Goal: Task Accomplishment & Management: Complete application form

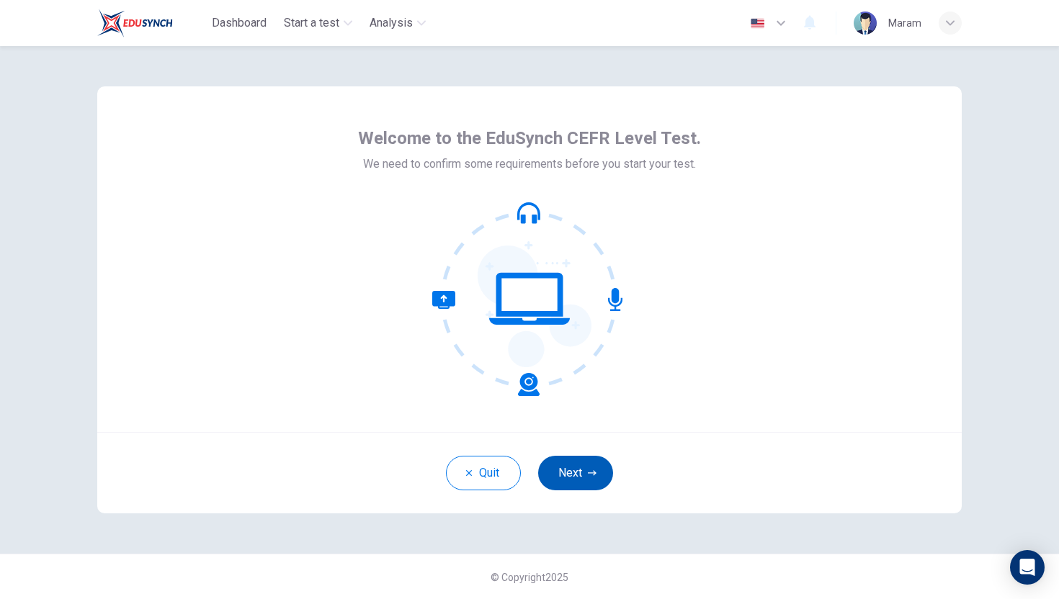
click at [586, 477] on button "Next" at bounding box center [575, 473] width 75 height 35
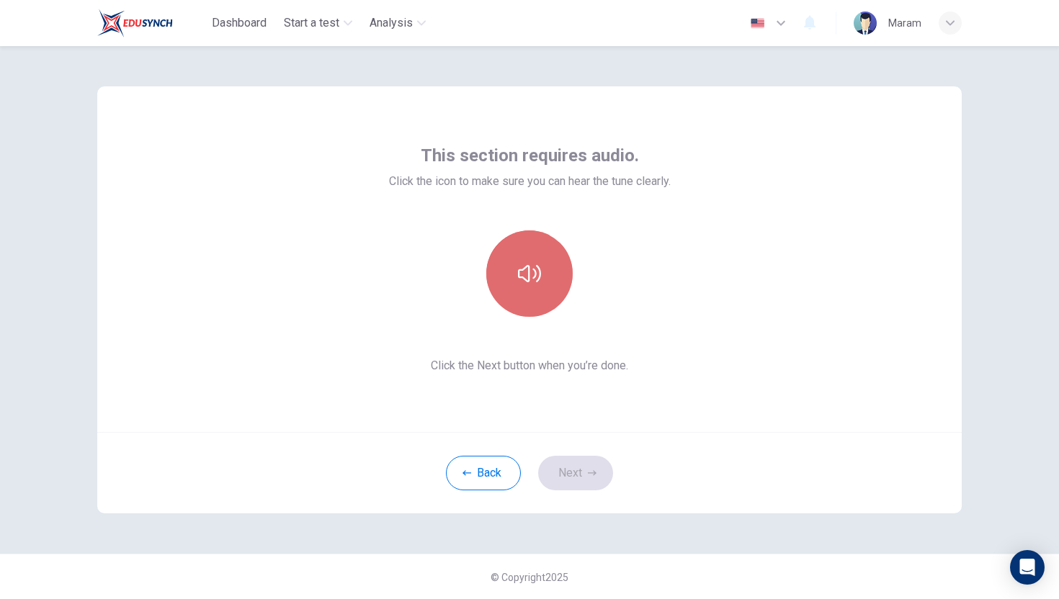
click at [539, 274] on icon "button" at bounding box center [529, 273] width 23 height 17
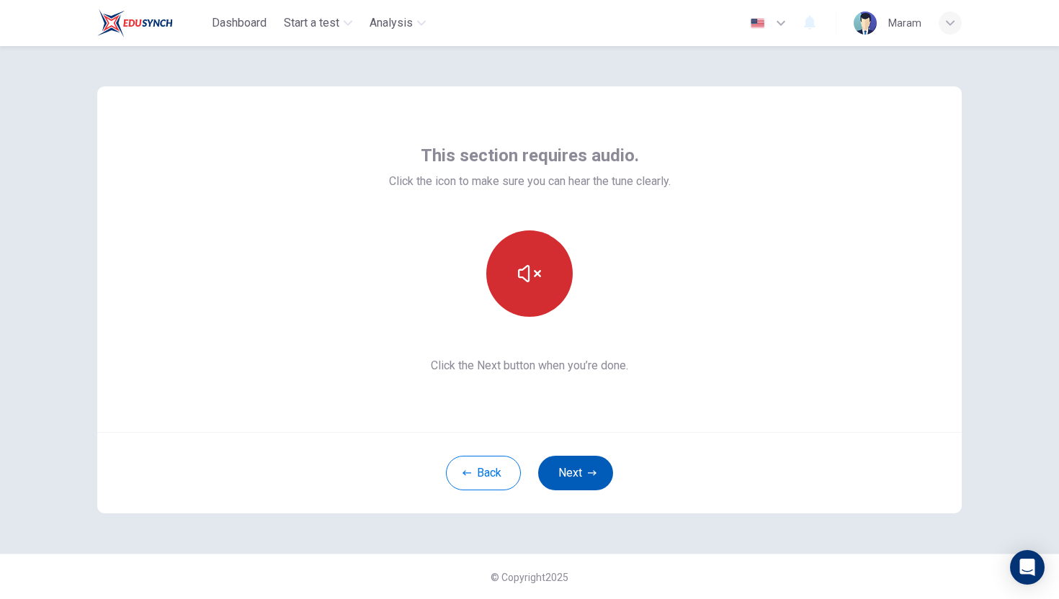
click at [547, 483] on button "Next" at bounding box center [575, 473] width 75 height 35
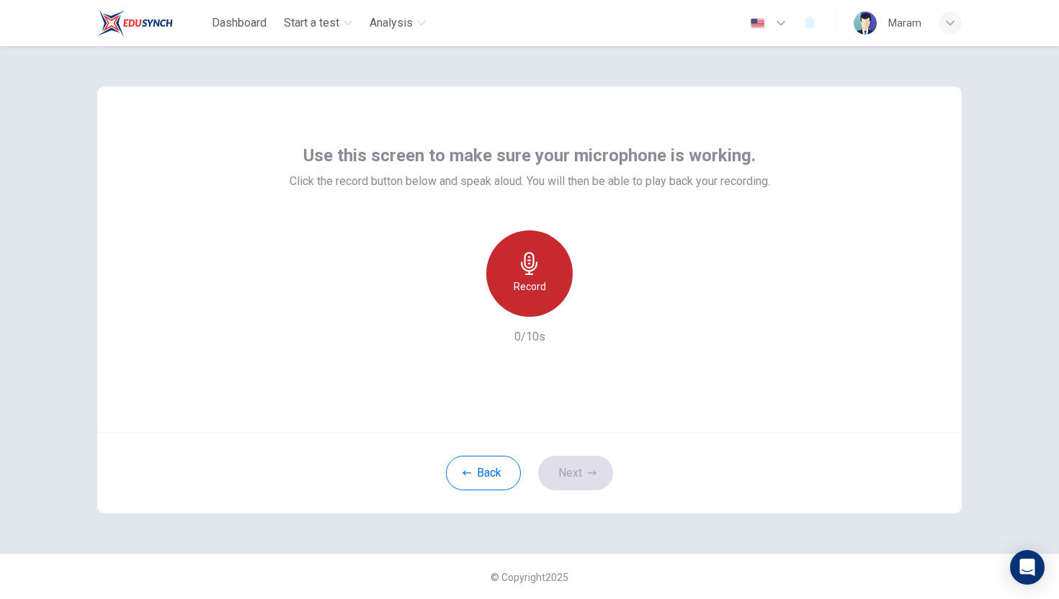
click at [529, 273] on icon "button" at bounding box center [529, 263] width 17 height 23
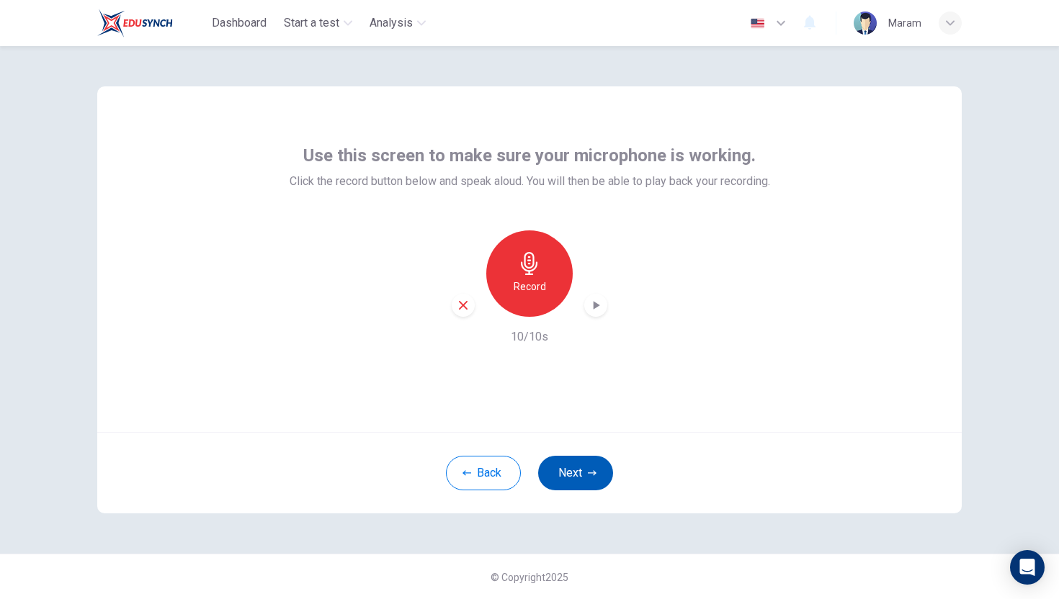
click at [587, 462] on button "Next" at bounding box center [575, 473] width 75 height 35
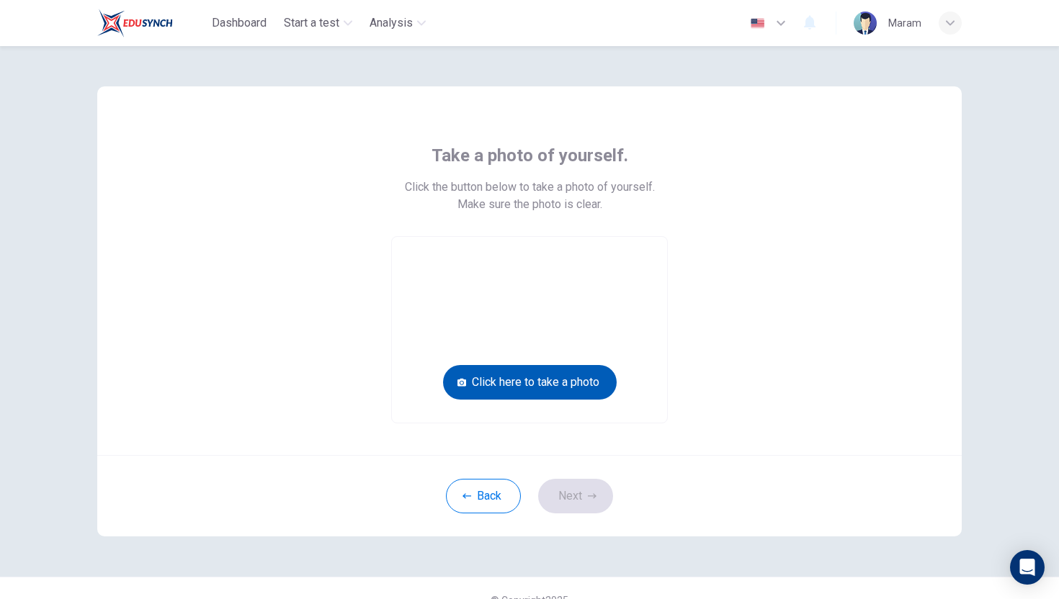
click at [539, 378] on button "Click here to take a photo" at bounding box center [530, 382] width 174 height 35
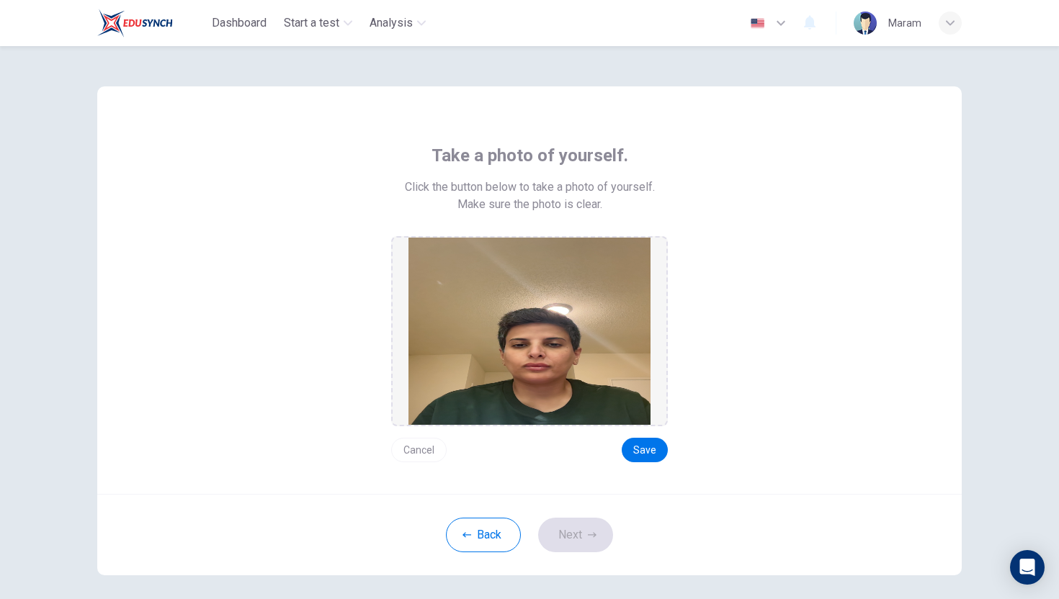
click at [504, 405] on img at bounding box center [529, 331] width 242 height 187
click at [418, 448] on button "Cancel" at bounding box center [418, 450] width 55 height 24
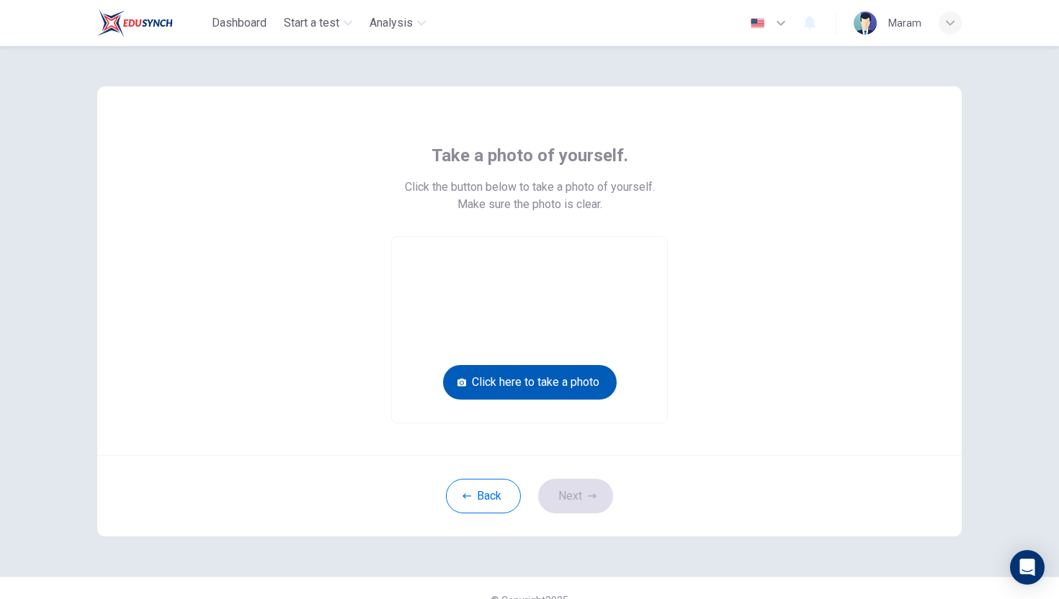
click at [520, 385] on button "Click here to take a photo" at bounding box center [530, 382] width 174 height 35
click at [542, 385] on button "Click here to take a photo" at bounding box center [530, 382] width 174 height 35
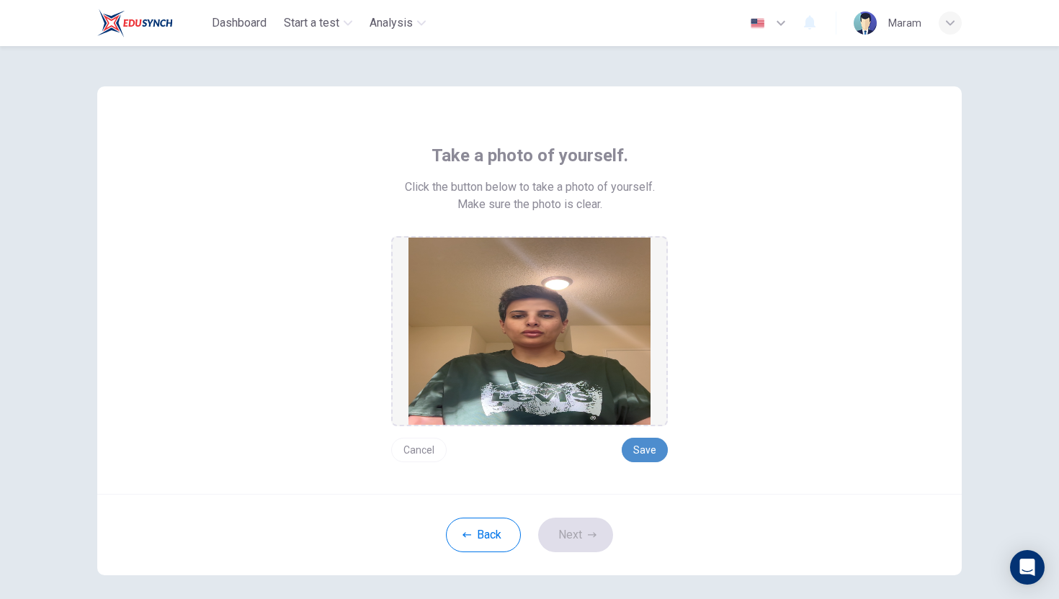
click at [646, 441] on button "Save" at bounding box center [644, 450] width 46 height 24
click at [578, 540] on button "Next" at bounding box center [575, 535] width 75 height 35
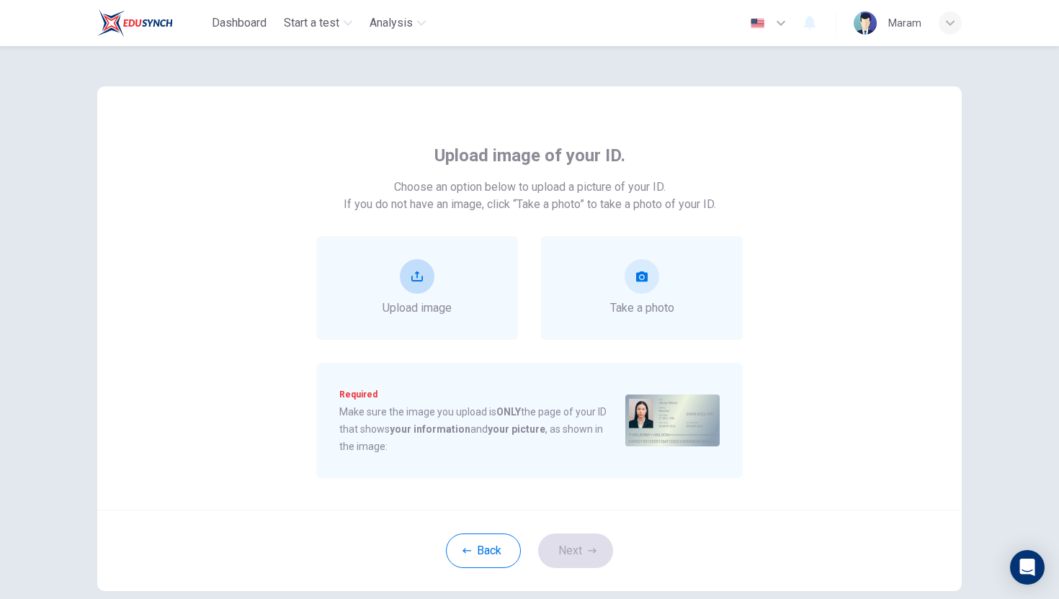
click at [414, 298] on div "Upload image" at bounding box center [416, 288] width 69 height 58
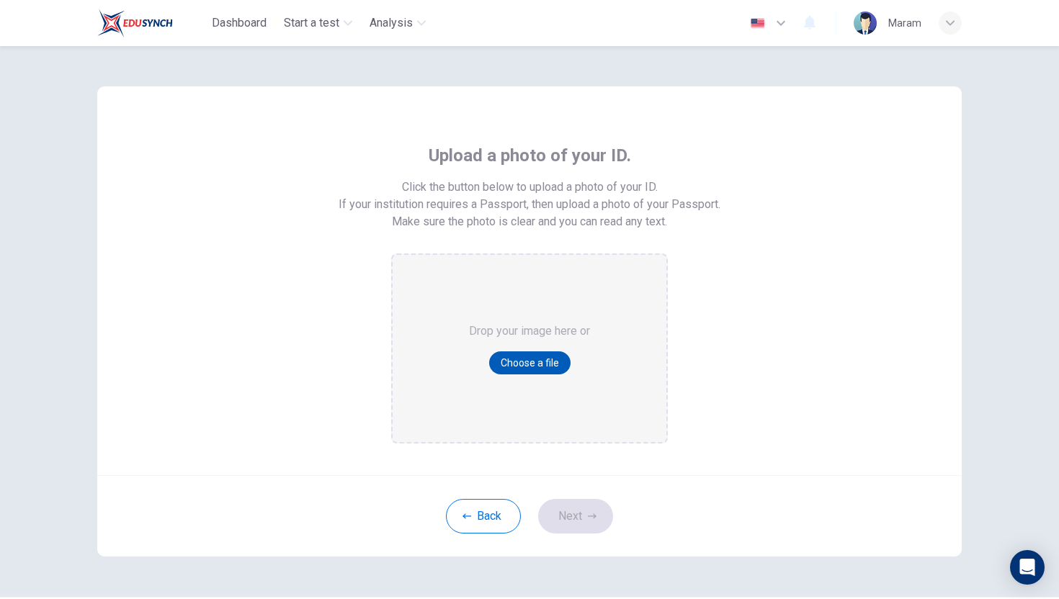
click at [513, 365] on button "Choose a file" at bounding box center [529, 362] width 81 height 23
click at [533, 356] on button "Choose a file" at bounding box center [529, 362] width 81 height 23
click at [513, 362] on button "Choose a file" at bounding box center [529, 362] width 81 height 23
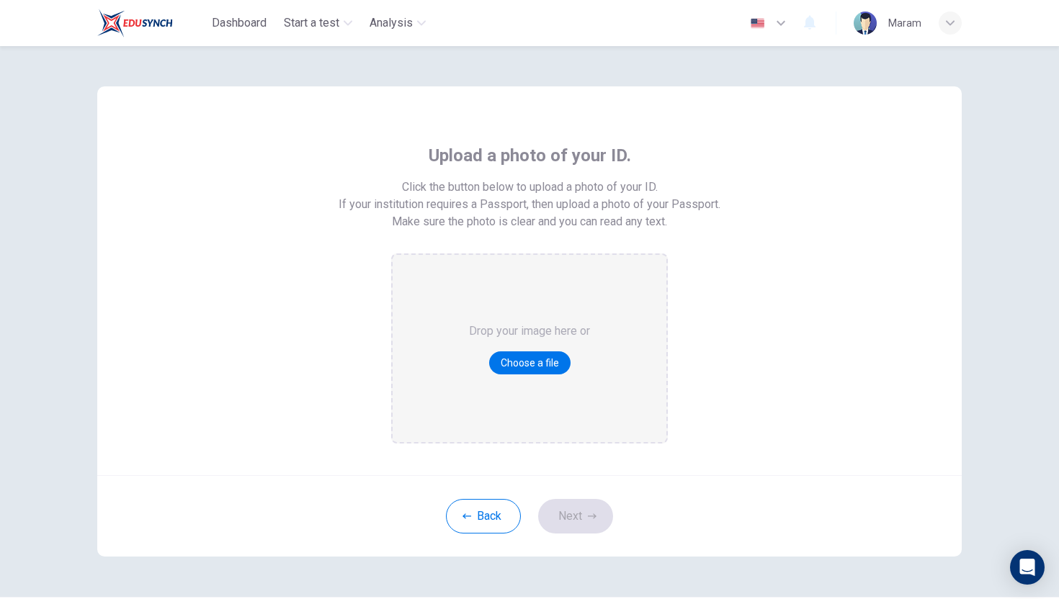
click at [534, 362] on button "Choose a file" at bounding box center [529, 362] width 81 height 23
click at [523, 351] on button "Choose a file" at bounding box center [529, 362] width 81 height 23
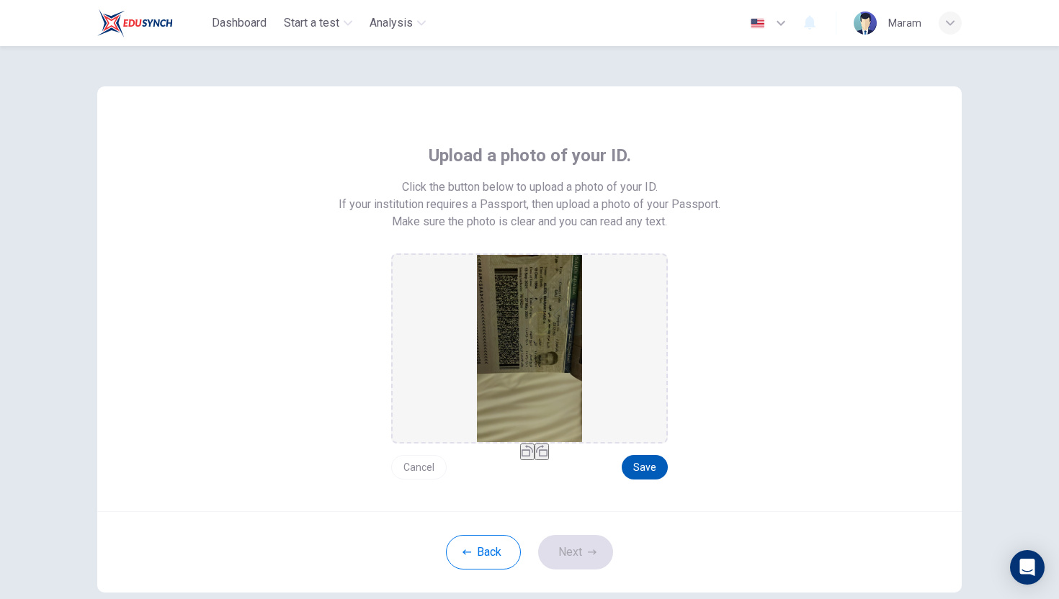
click at [645, 469] on button "Save" at bounding box center [644, 467] width 46 height 24
click at [591, 549] on icon "button" at bounding box center [592, 552] width 9 height 9
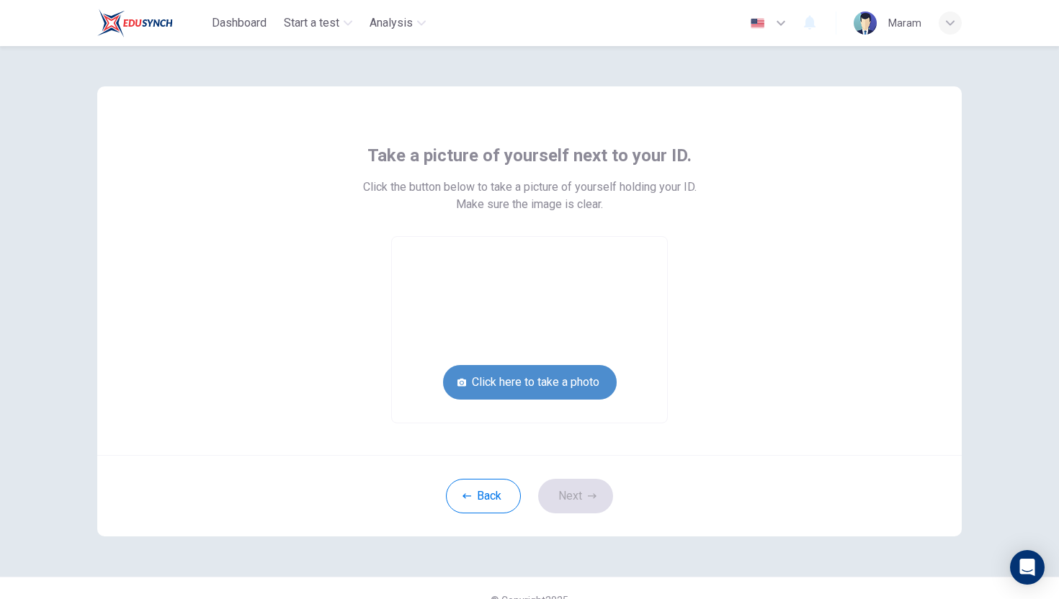
click at [538, 378] on button "Click here to take a photo" at bounding box center [530, 382] width 174 height 35
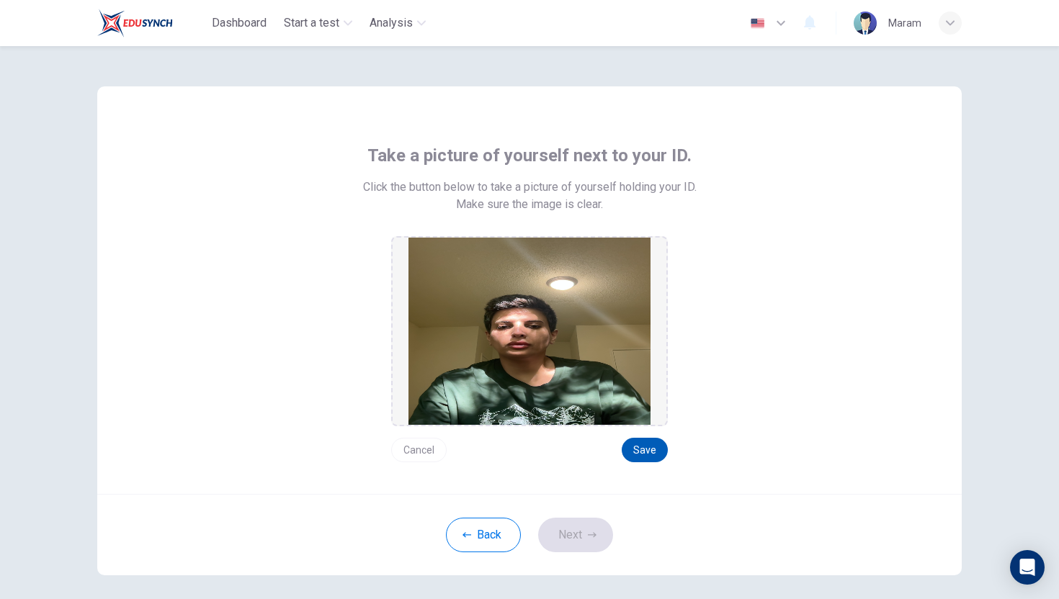
click at [642, 452] on button "Save" at bounding box center [644, 450] width 46 height 24
click at [596, 534] on button "Next" at bounding box center [575, 535] width 75 height 35
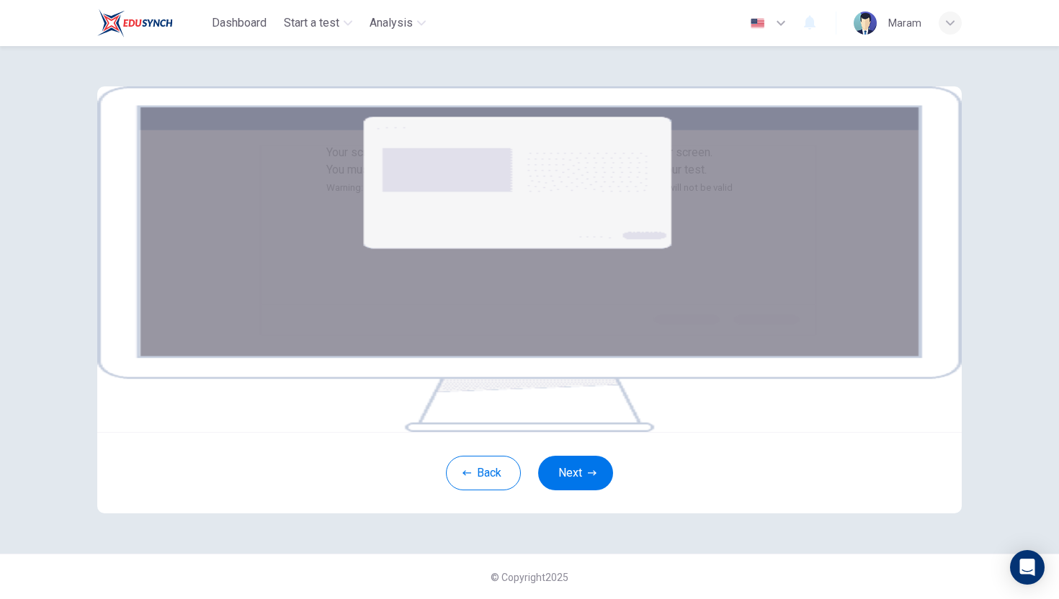
click at [547, 373] on img at bounding box center [529, 259] width 864 height 346
click at [732, 197] on div "Your screen will also be recorded. Click the Next button to select your screen.…" at bounding box center [529, 170] width 406 height 53
click at [585, 490] on button "Next" at bounding box center [575, 472] width 75 height 35
click at [587, 490] on button "Next" at bounding box center [575, 472] width 75 height 35
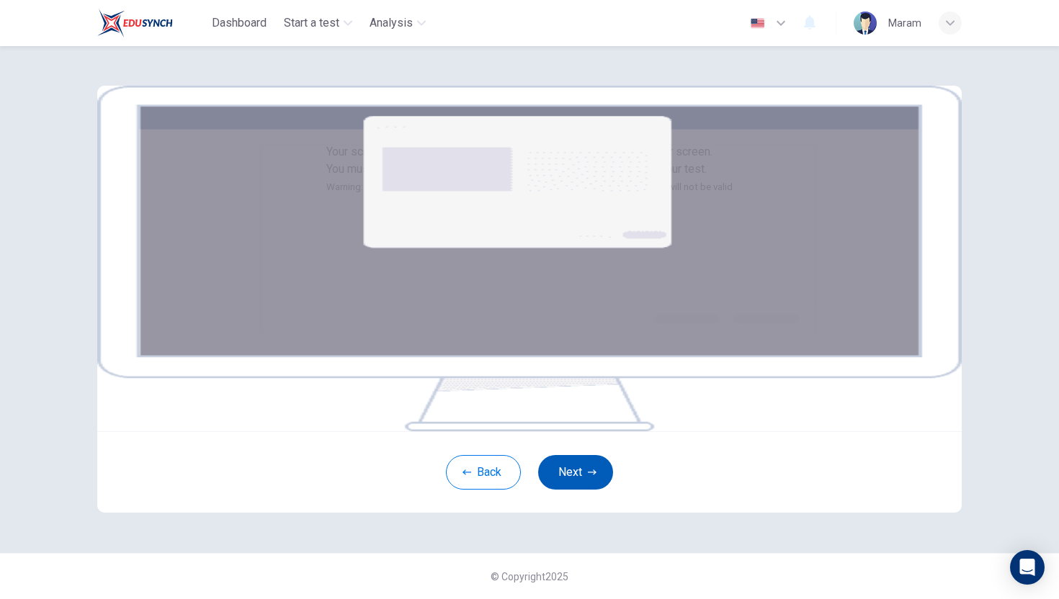
click at [575, 490] on button "Next" at bounding box center [575, 472] width 75 height 35
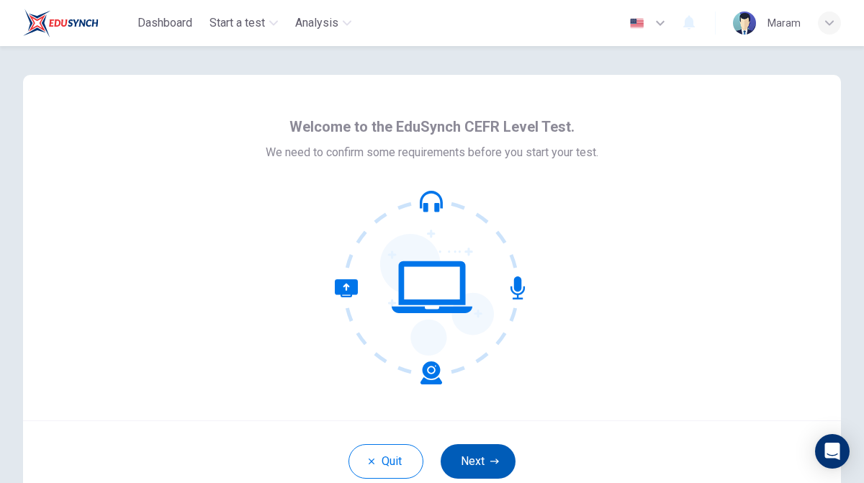
click at [476, 464] on button "Next" at bounding box center [478, 461] width 75 height 35
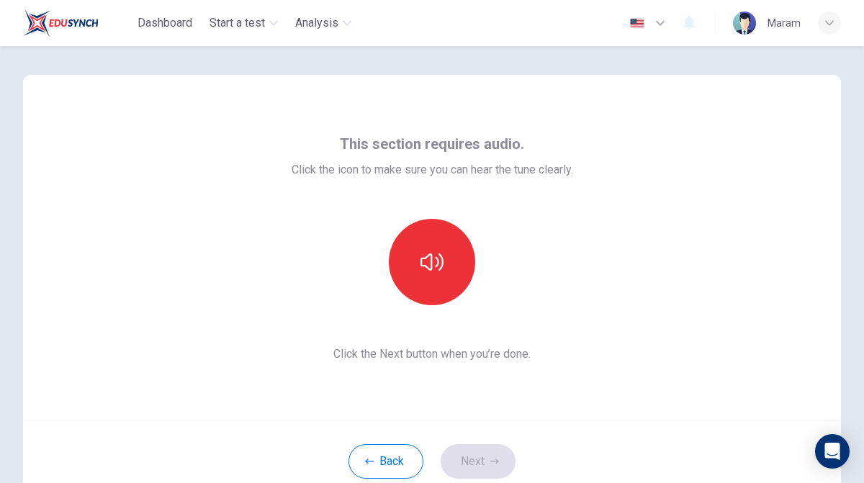
click at [406, 220] on div at bounding box center [432, 262] width 156 height 86
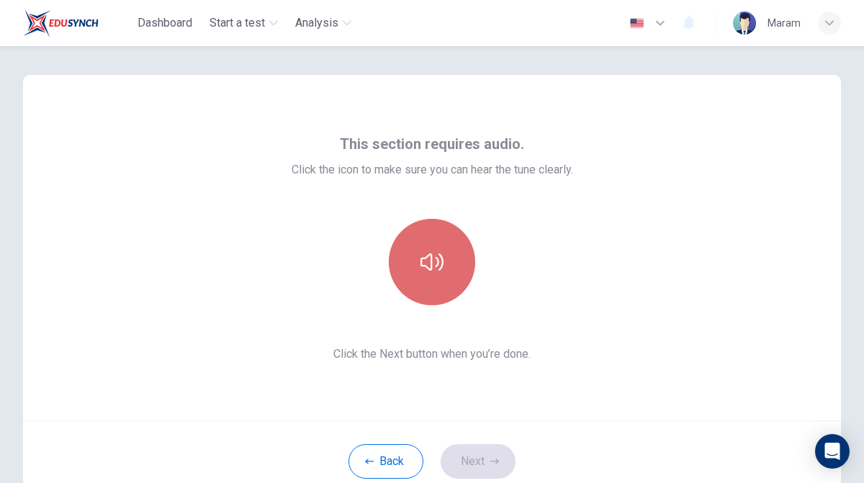
click at [418, 243] on button "button" at bounding box center [432, 262] width 86 height 86
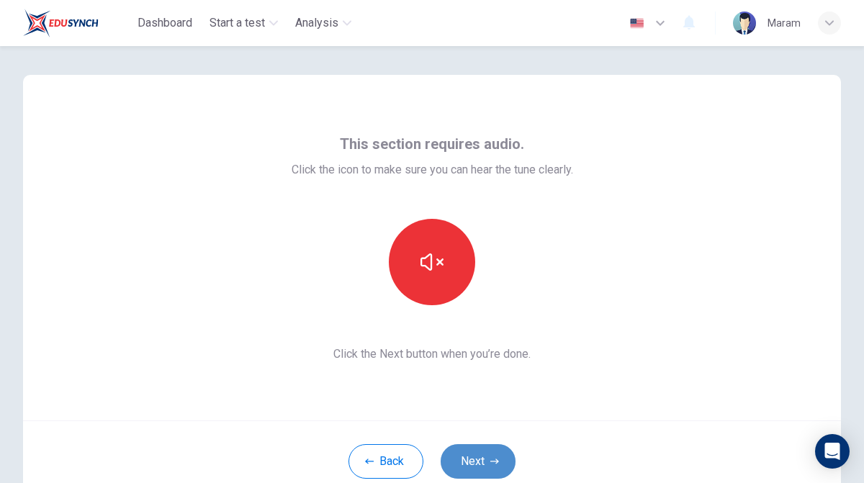
click at [480, 460] on button "Next" at bounding box center [478, 461] width 75 height 35
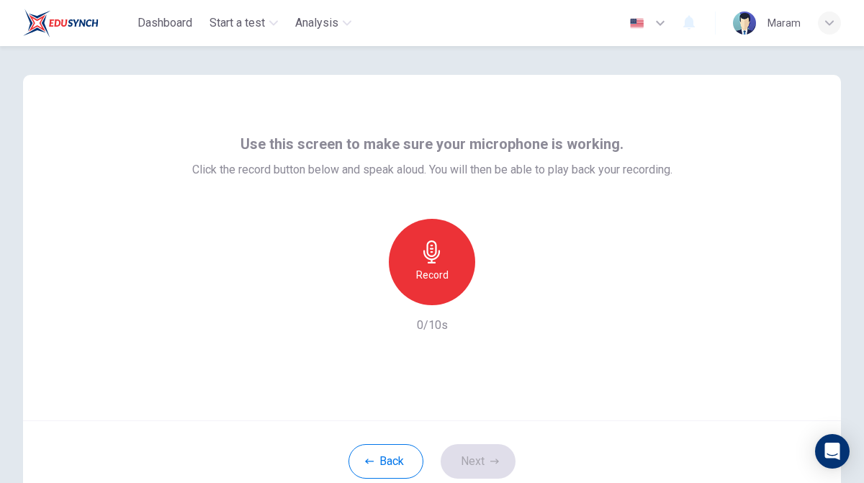
click at [444, 280] on h6 "Record" at bounding box center [432, 274] width 32 height 17
click at [482, 462] on button "Next" at bounding box center [478, 461] width 75 height 35
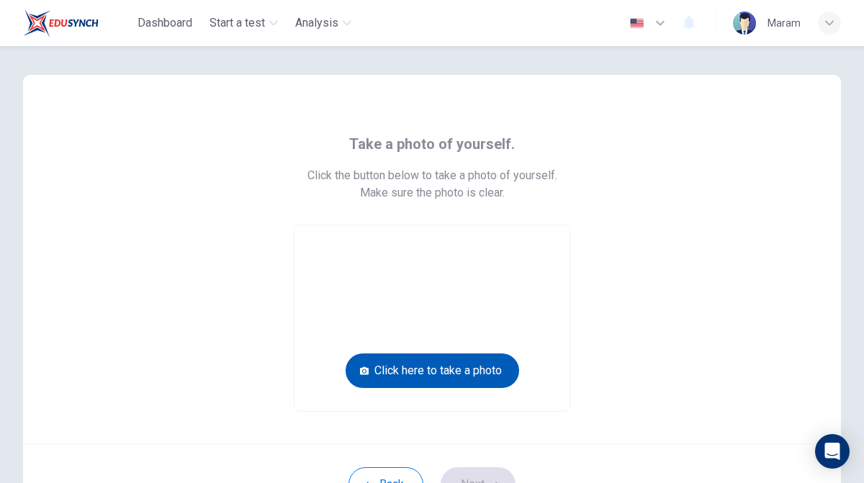
click at [438, 364] on button "Click here to take a photo" at bounding box center [433, 371] width 174 height 35
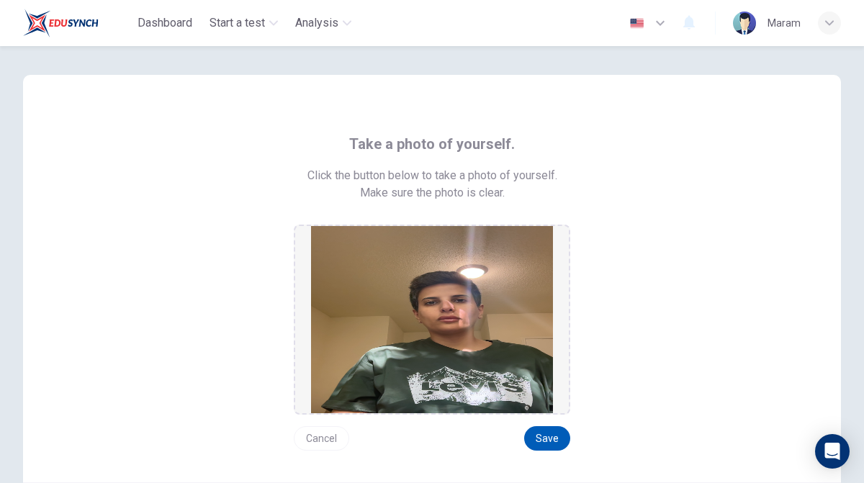
click at [545, 443] on button "Save" at bounding box center [547, 438] width 46 height 24
click at [547, 439] on button "Save" at bounding box center [547, 438] width 46 height 24
click at [560, 433] on button "Save" at bounding box center [547, 438] width 46 height 24
click at [634, 349] on div "Take a photo of yourself. Click the button below to take a photo of yourself. M…" at bounding box center [432, 292] width 667 height 318
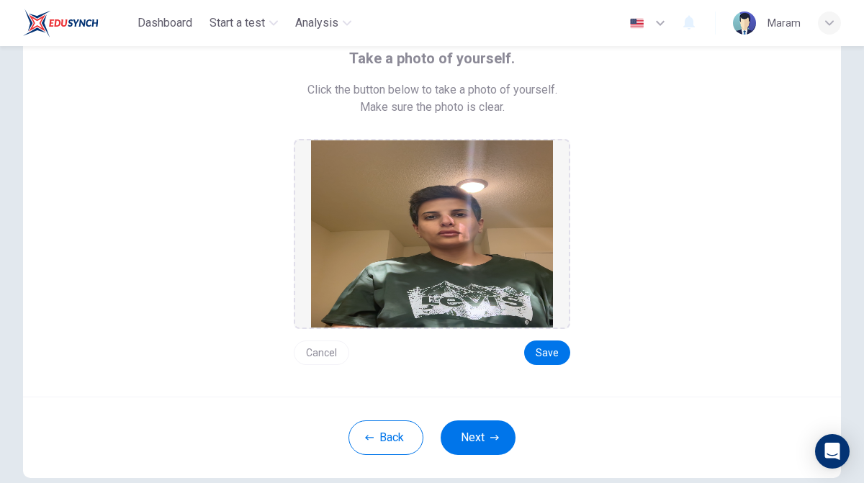
scroll to position [115, 0]
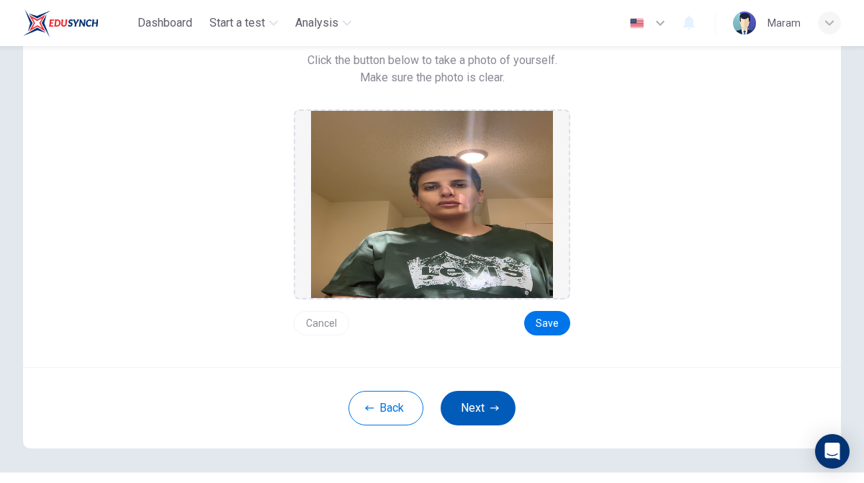
click at [483, 401] on button "Next" at bounding box center [478, 408] width 75 height 35
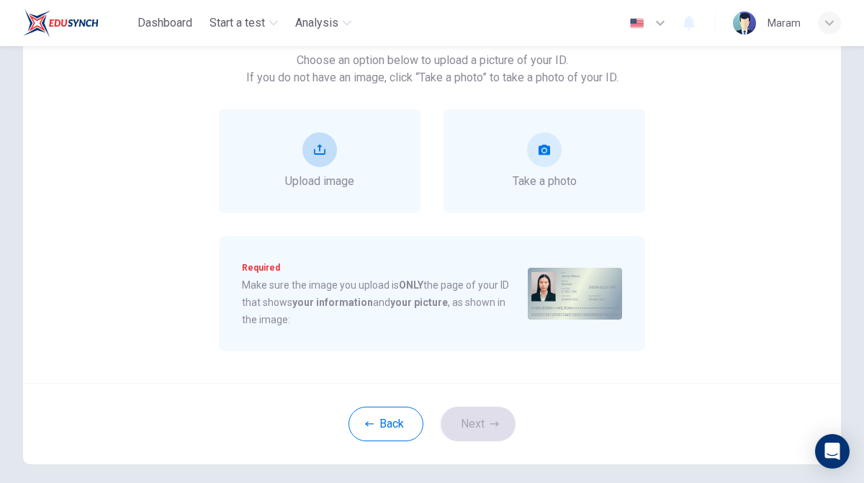
click at [317, 153] on icon "upload" at bounding box center [320, 150] width 12 height 10
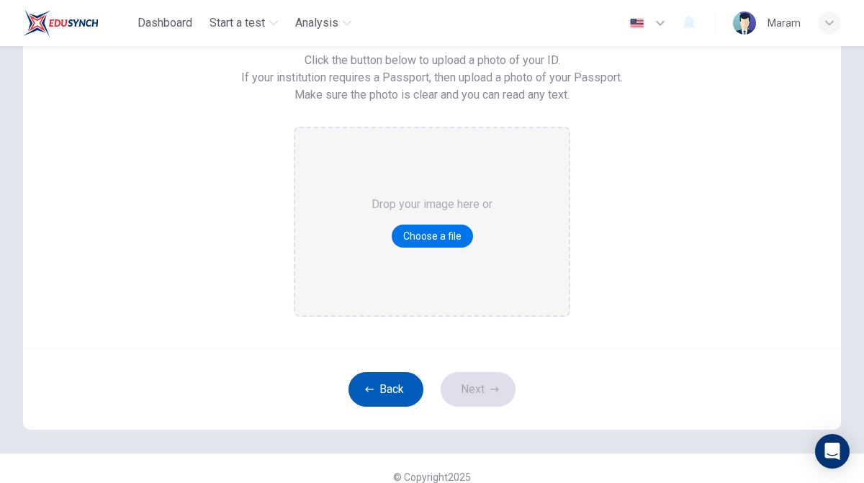
click at [396, 390] on button "Back" at bounding box center [386, 389] width 75 height 35
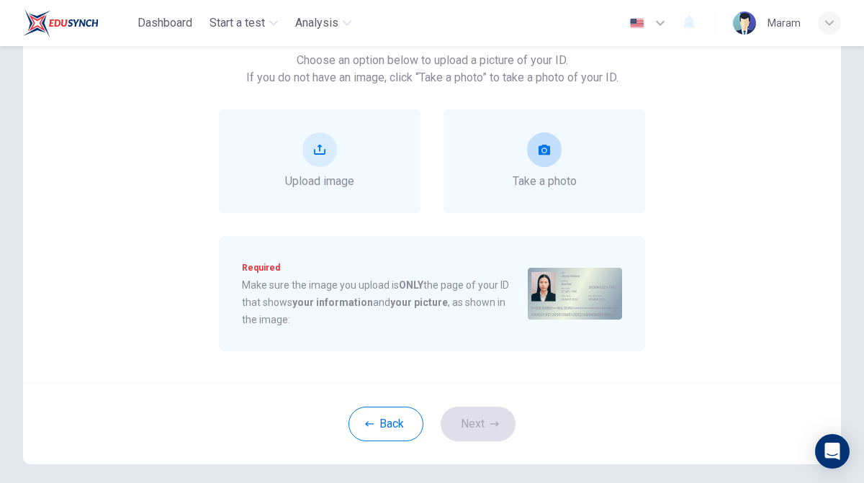
click at [539, 153] on icon "take photo" at bounding box center [545, 150] width 12 height 10
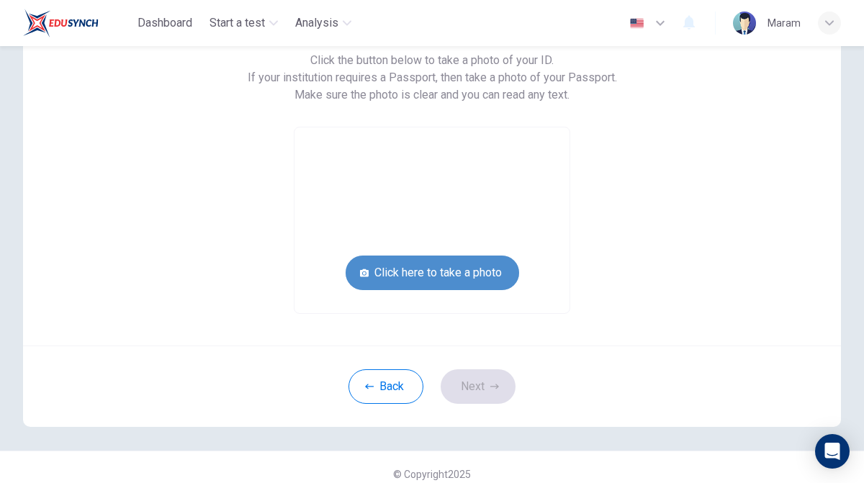
click at [467, 279] on button "Click here to take a photo" at bounding box center [433, 273] width 174 height 35
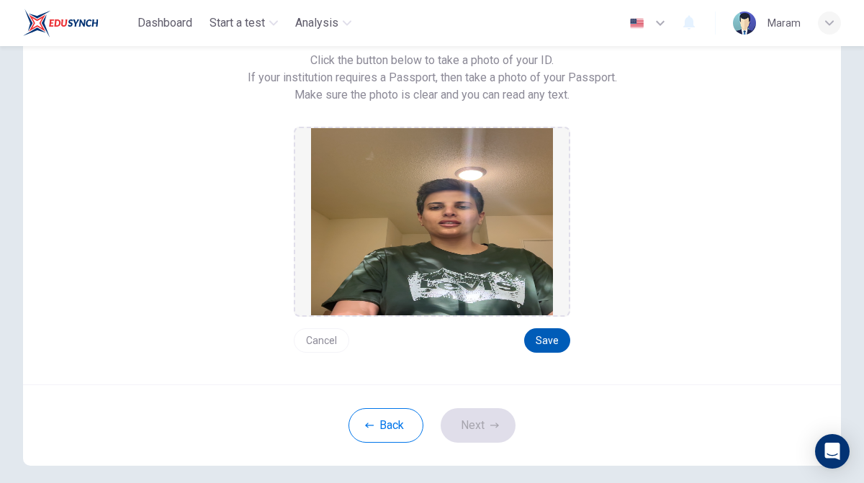
click at [549, 338] on button "Save" at bounding box center [547, 340] width 46 height 24
click at [495, 436] on button "Next" at bounding box center [478, 425] width 75 height 35
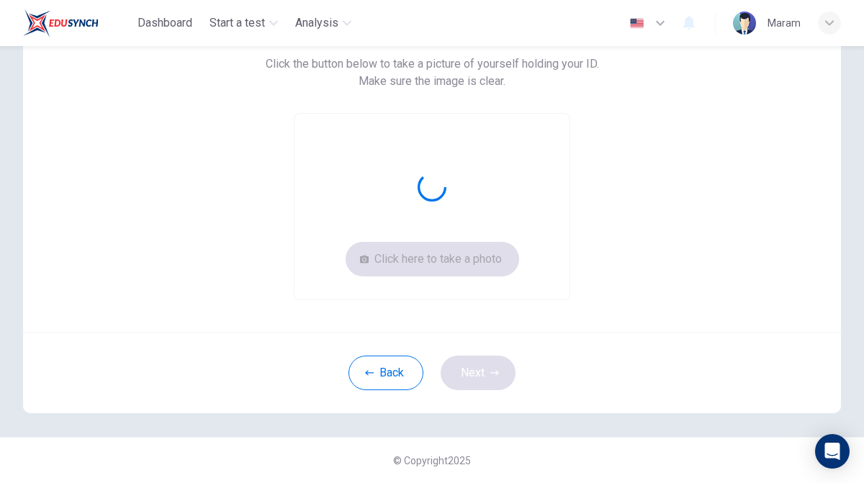
scroll to position [112, 0]
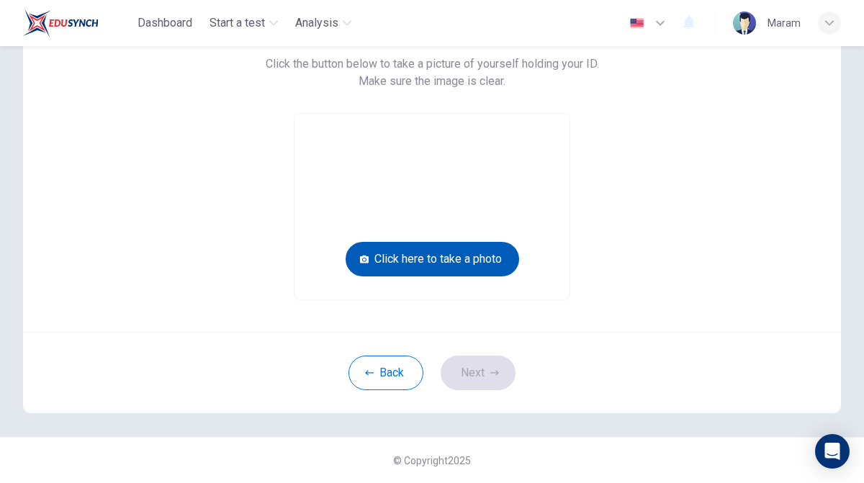
click at [441, 262] on button "Click here to take a photo" at bounding box center [433, 259] width 174 height 35
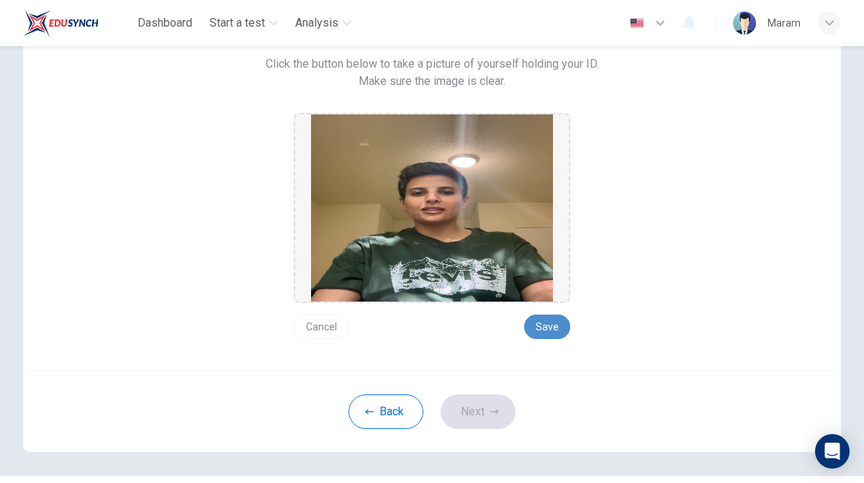
click at [544, 324] on button "Save" at bounding box center [547, 327] width 46 height 24
click at [480, 417] on button "Next" at bounding box center [478, 412] width 75 height 35
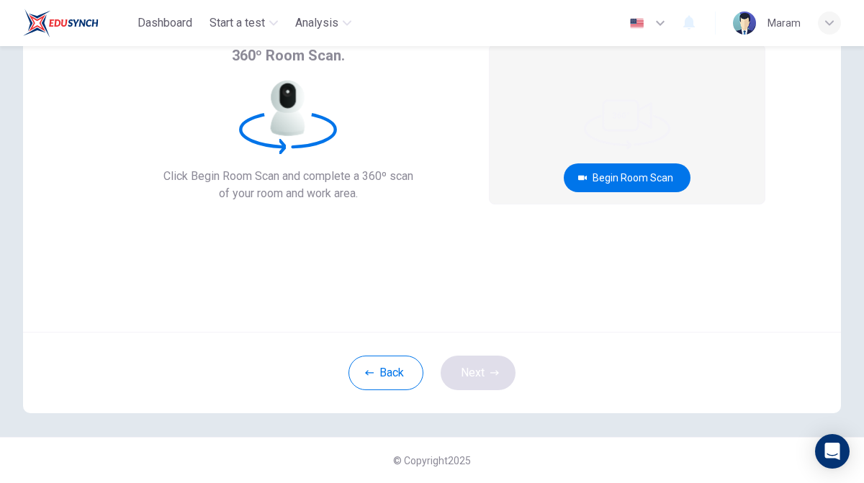
scroll to position [89, 0]
click at [595, 174] on button "Begin Room Scan" at bounding box center [627, 177] width 127 height 29
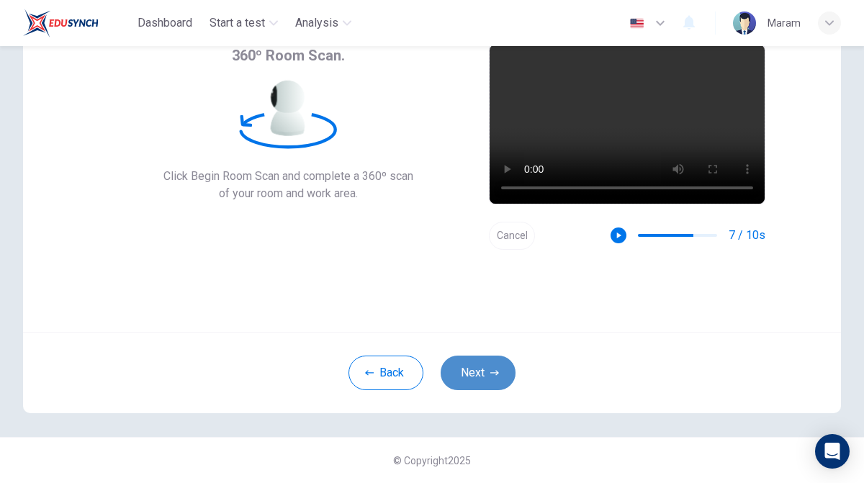
click at [489, 367] on button "Next" at bounding box center [478, 373] width 75 height 35
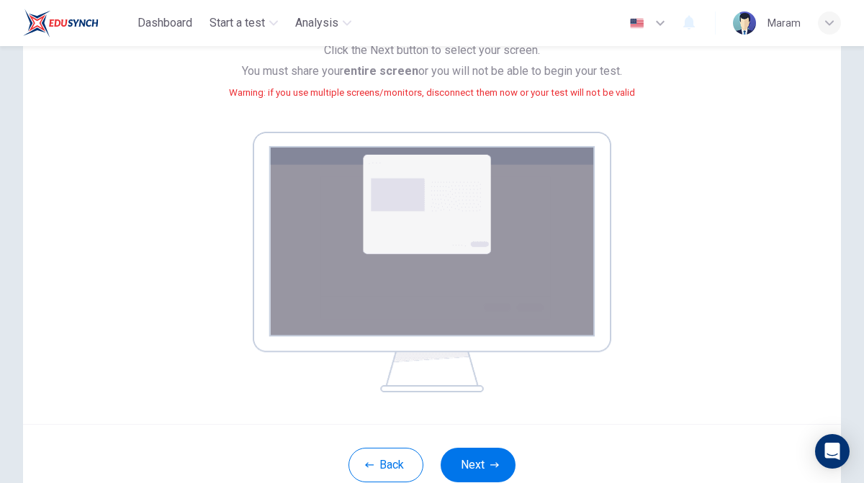
scroll to position [146, 0]
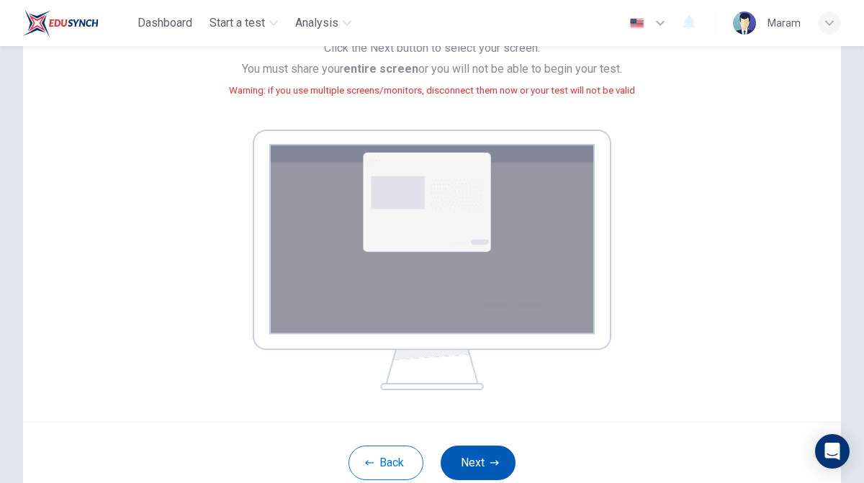
click at [485, 459] on button "Next" at bounding box center [478, 463] width 75 height 35
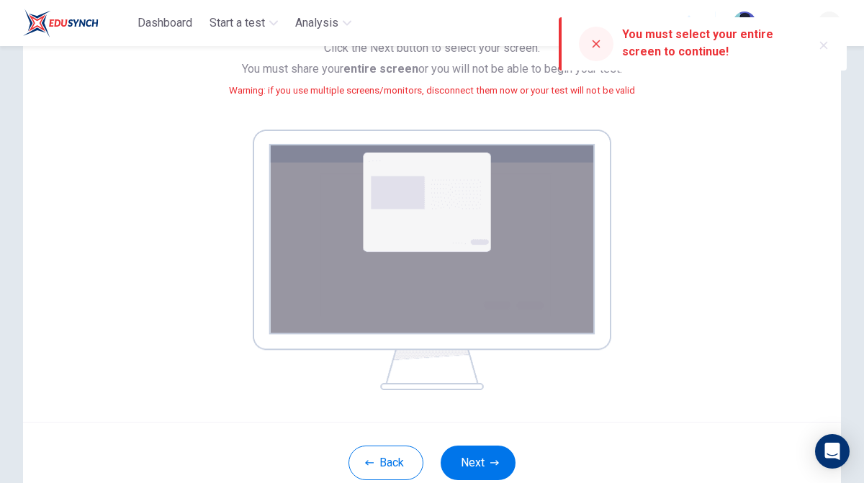
click at [477, 480] on div "Back Next" at bounding box center [432, 462] width 818 height 81
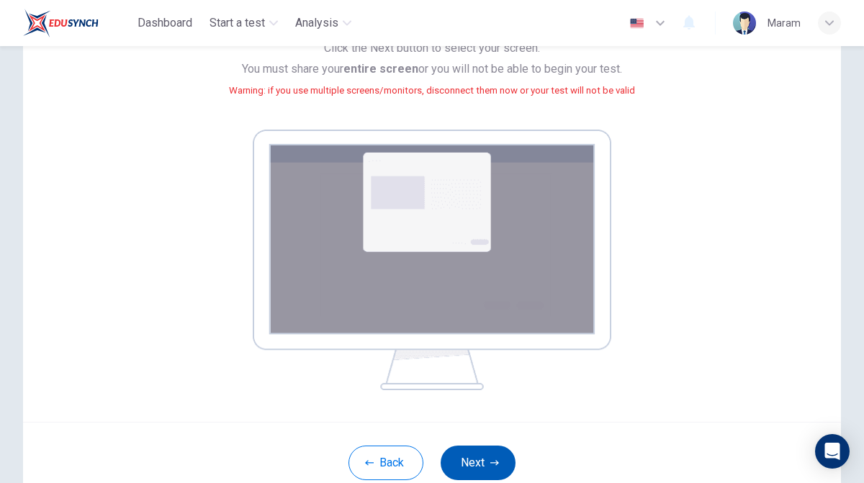
click at [481, 456] on button "Next" at bounding box center [478, 463] width 75 height 35
click at [707, 351] on div "Your screen will also be recorded. Click the Next button to select your screen.…" at bounding box center [432, 188] width 667 height 404
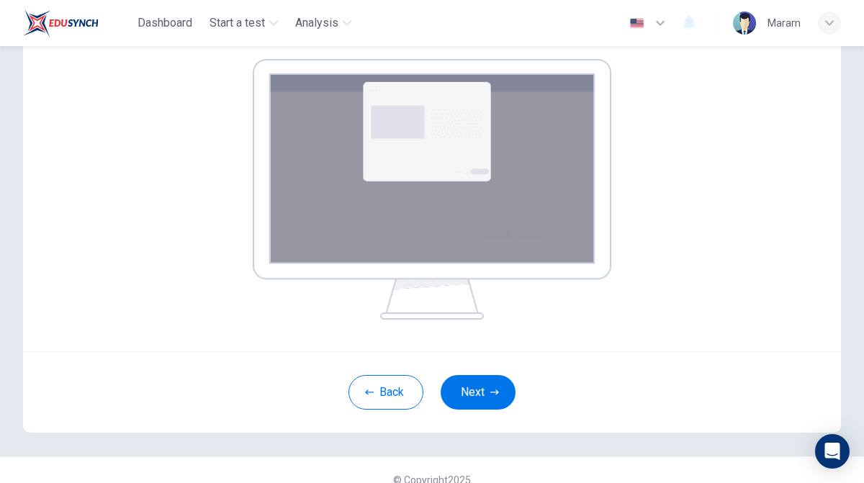
scroll to position [236, 0]
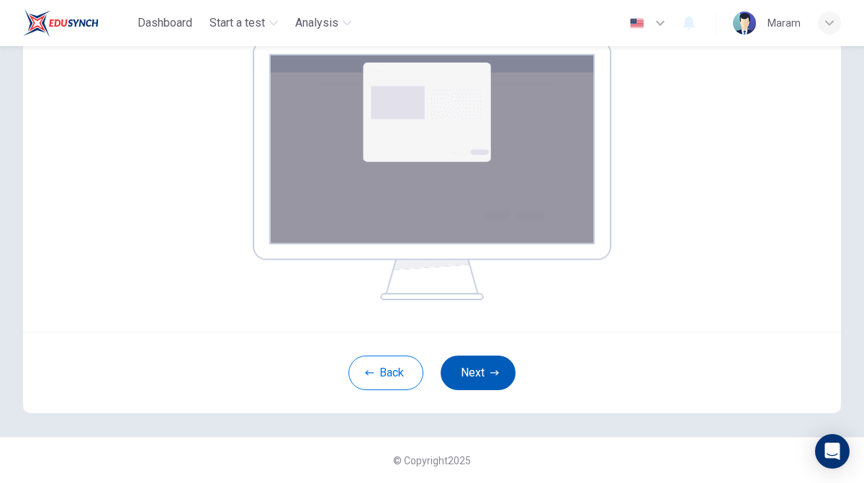
click at [490, 369] on icon "button" at bounding box center [494, 373] width 9 height 9
click at [474, 369] on button "Next" at bounding box center [478, 373] width 75 height 35
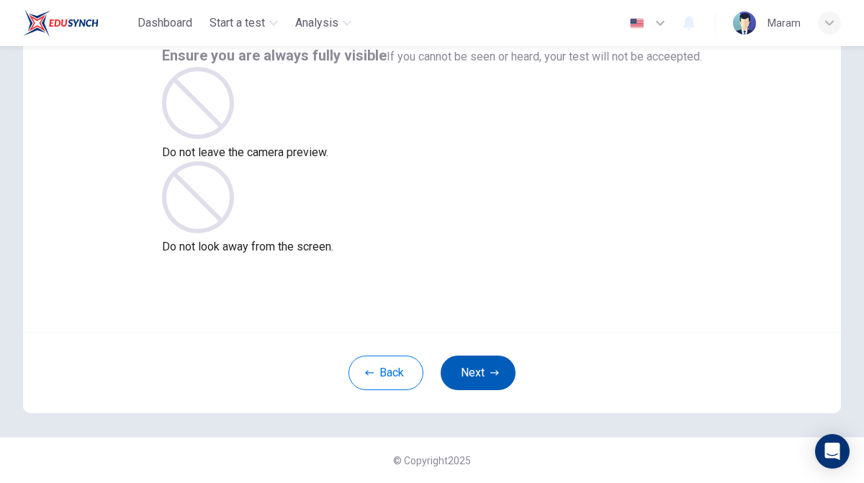
click at [475, 369] on button "Next" at bounding box center [478, 373] width 75 height 35
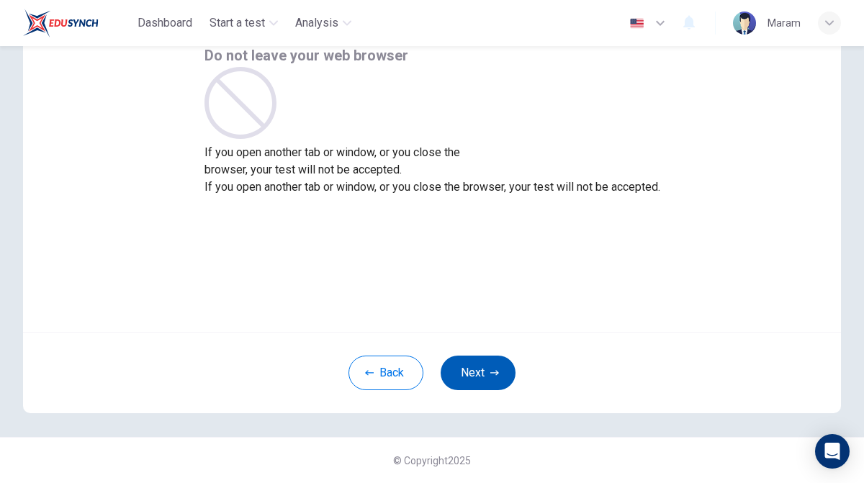
click at [475, 369] on button "Next" at bounding box center [478, 373] width 75 height 35
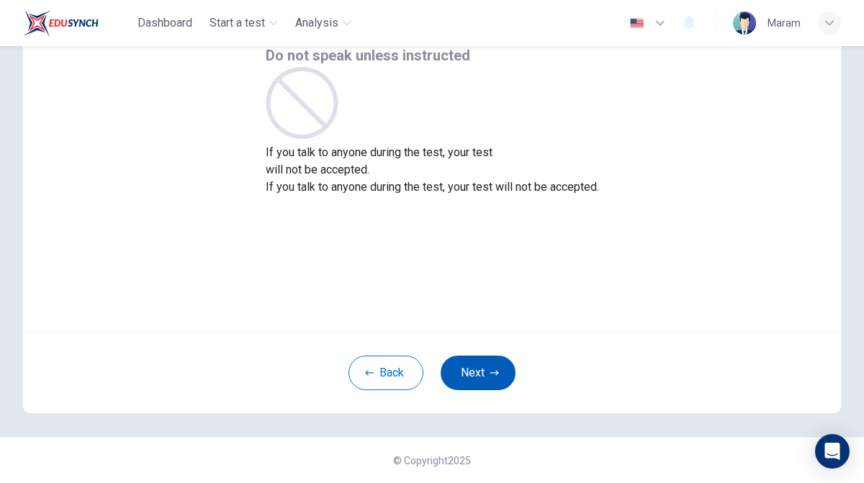
click at [475, 369] on button "Next" at bounding box center [478, 373] width 75 height 35
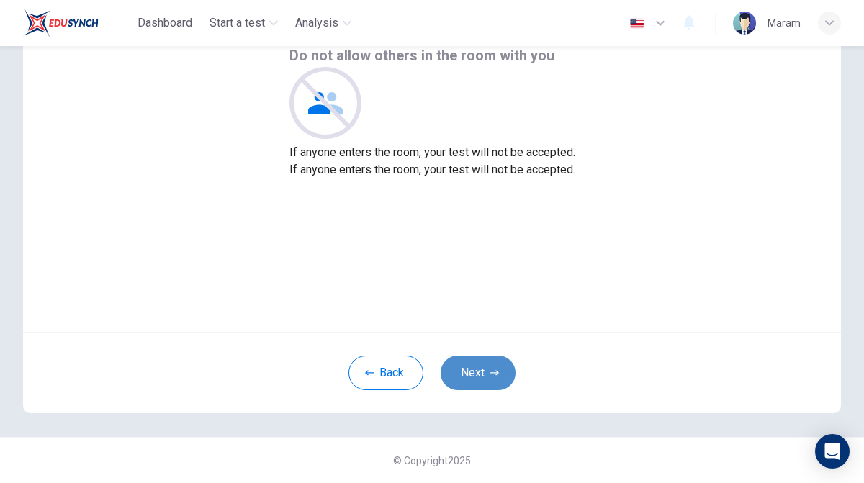
click at [475, 369] on button "Next" at bounding box center [478, 373] width 75 height 35
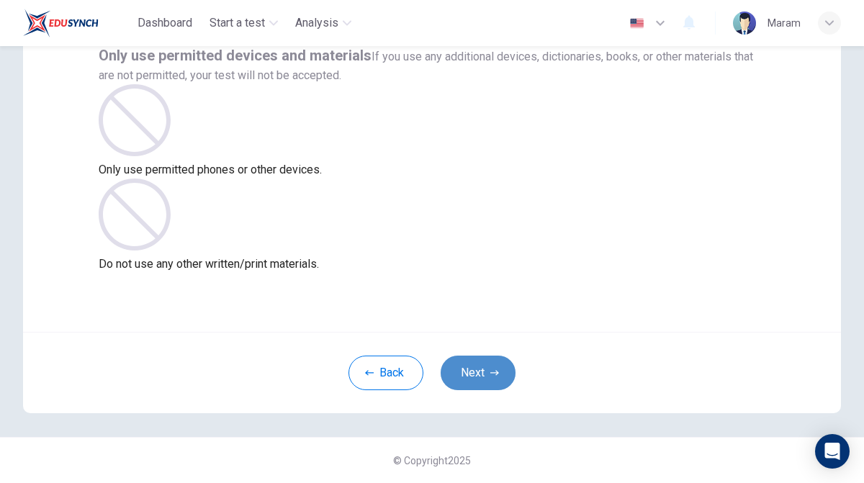
click at [475, 369] on button "Next" at bounding box center [478, 373] width 75 height 35
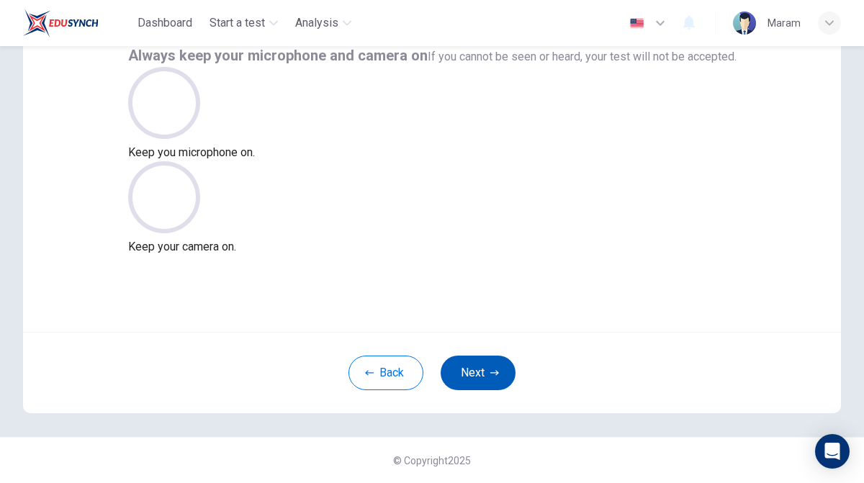
click at [475, 369] on button "Next" at bounding box center [478, 373] width 75 height 35
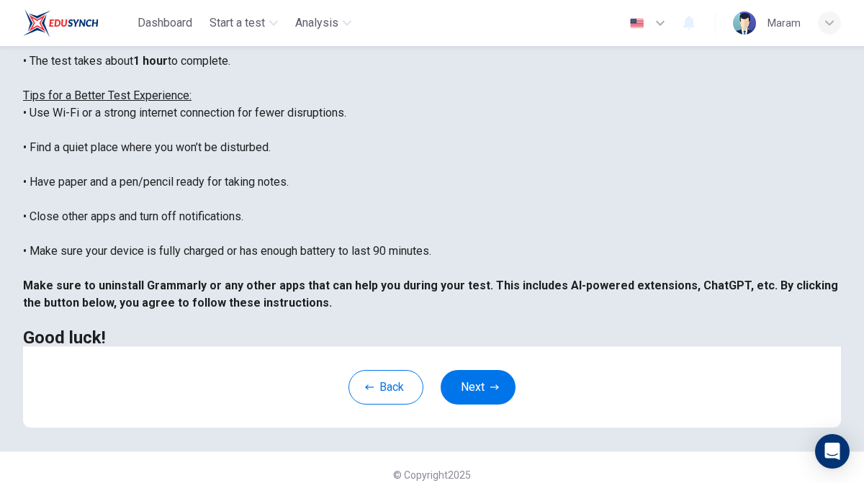
scroll to position [272, 0]
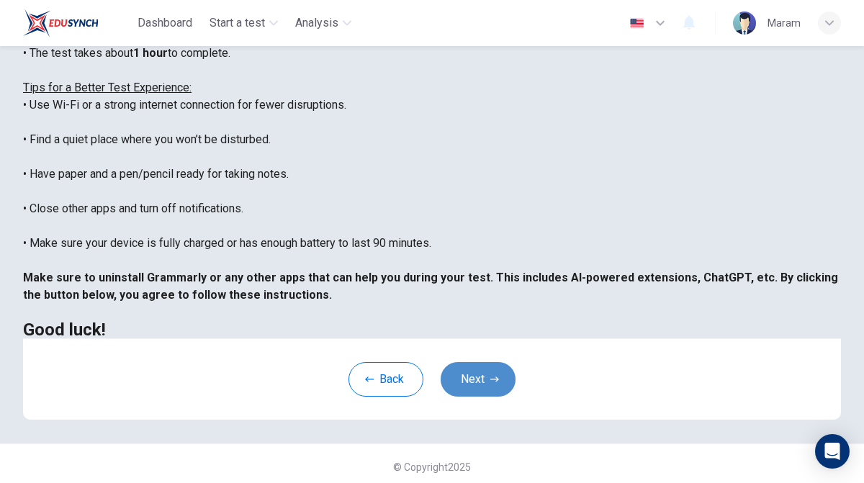
click at [472, 378] on button "Next" at bounding box center [478, 379] width 75 height 35
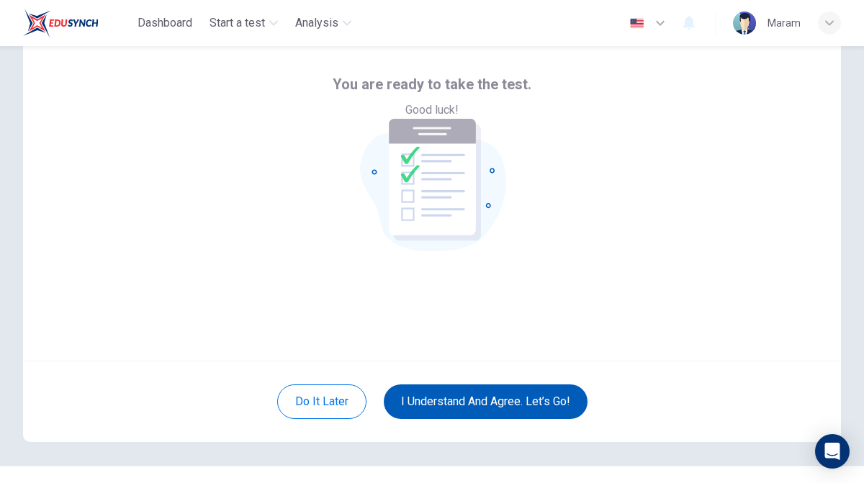
scroll to position [31, 0]
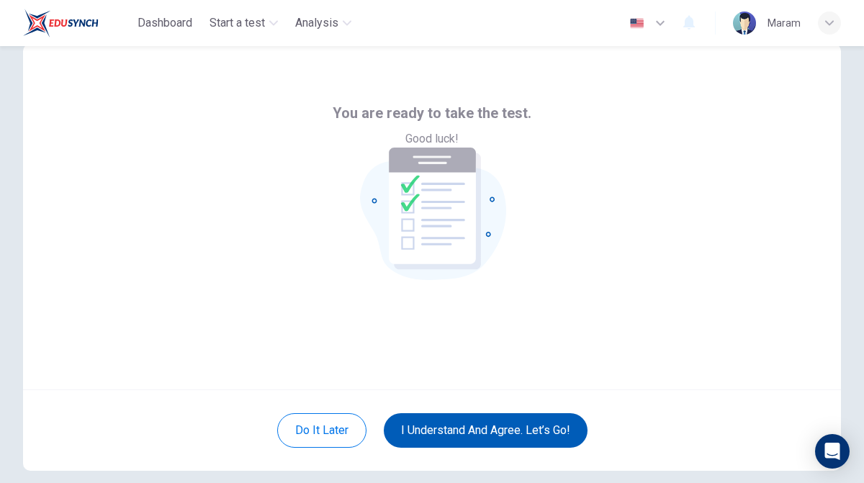
click at [489, 428] on button "I understand and agree. Let’s go!" at bounding box center [486, 430] width 204 height 35
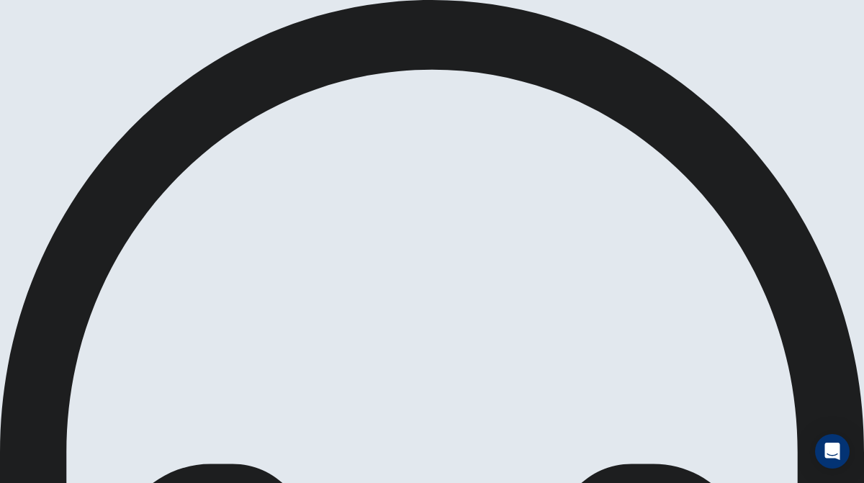
scroll to position [0, 0]
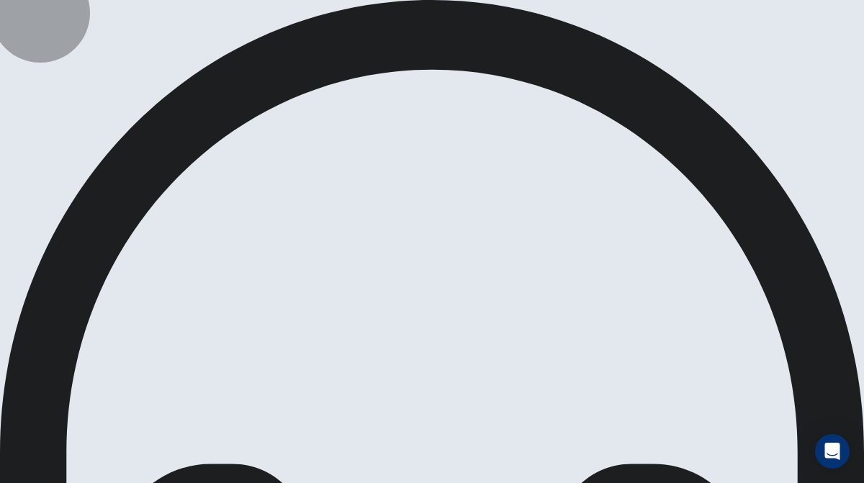
scroll to position [0, 0]
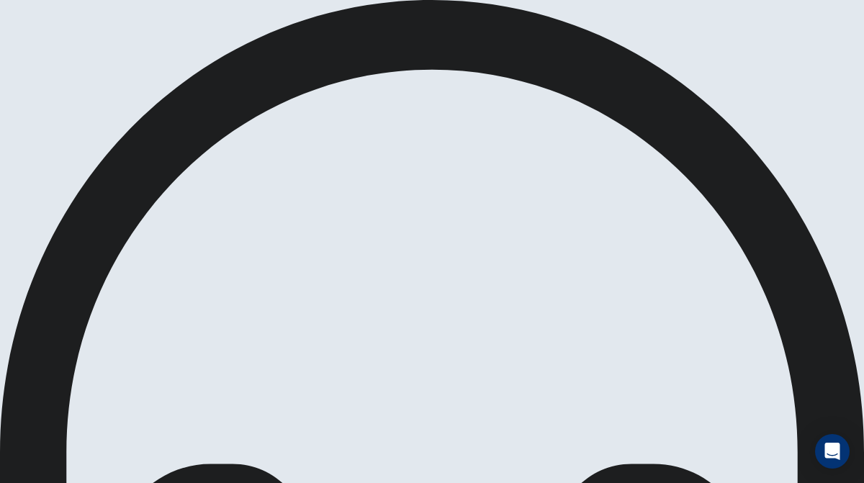
click at [863, 84] on span at bounding box center [880, 84] width 0 height 0
drag, startPoint x: 828, startPoint y: 84, endPoint x: 766, endPoint y: 85, distance: 61.9
click at [767, 86] on body "Level Test Listening Question 9 of 11 Ok Submit 00:03:27 Question 9 of 11 00:03…" at bounding box center [432, 241] width 864 height 483
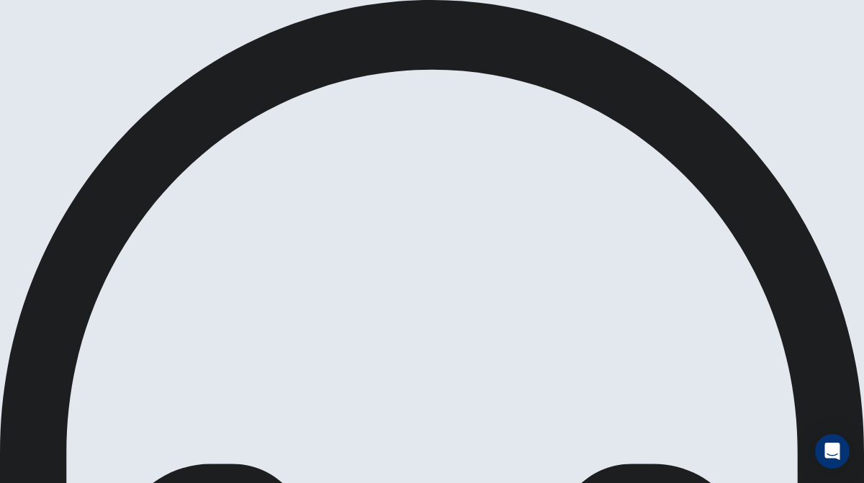
type input "1"
drag, startPoint x: 789, startPoint y: 86, endPoint x: 867, endPoint y: 80, distance: 78.7
click at [863, 80] on html "Level Test Listening Question 9 of 11 Ok Submit 00:03:25 Question 9 of 11 00:03…" at bounding box center [432, 241] width 864 height 483
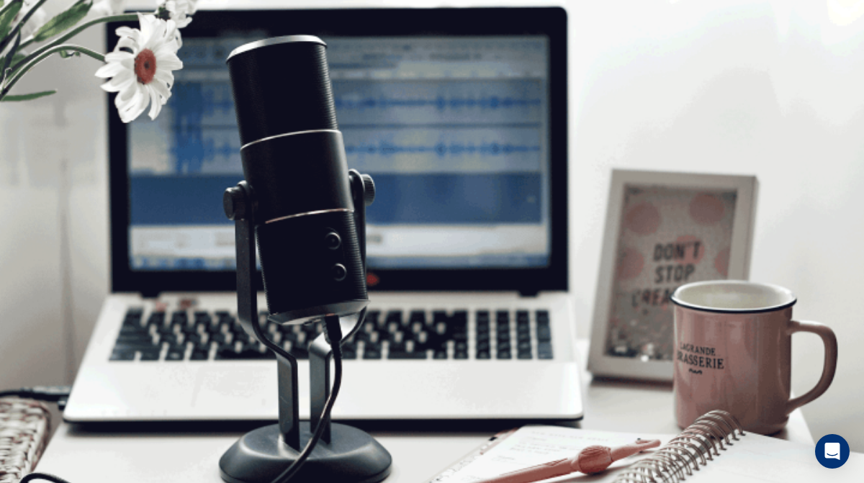
click at [312, 350] on img at bounding box center [432, 241] width 864 height 483
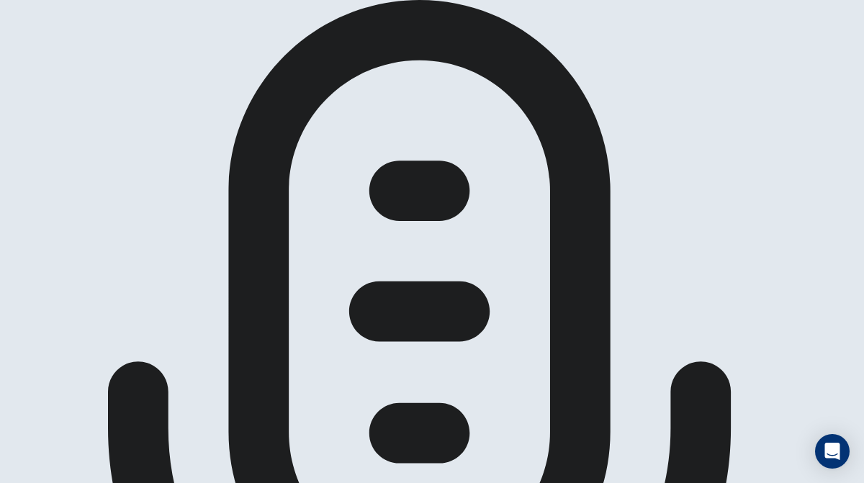
scroll to position [86, 0]
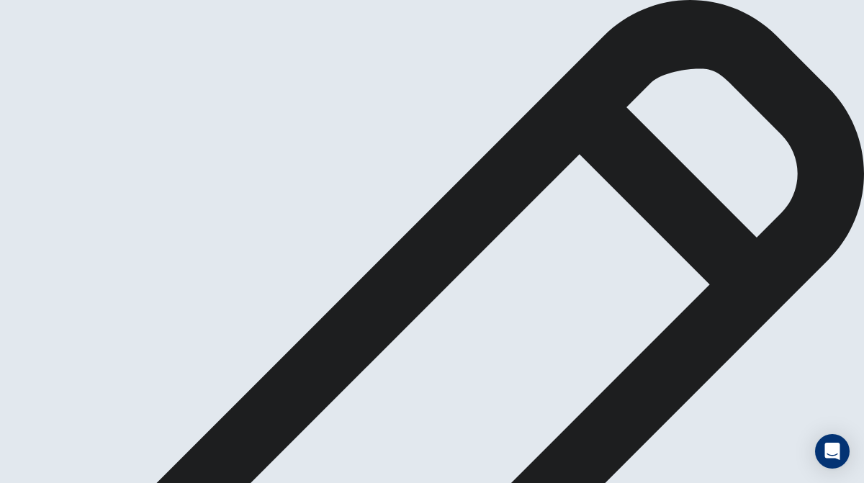
scroll to position [76, 0]
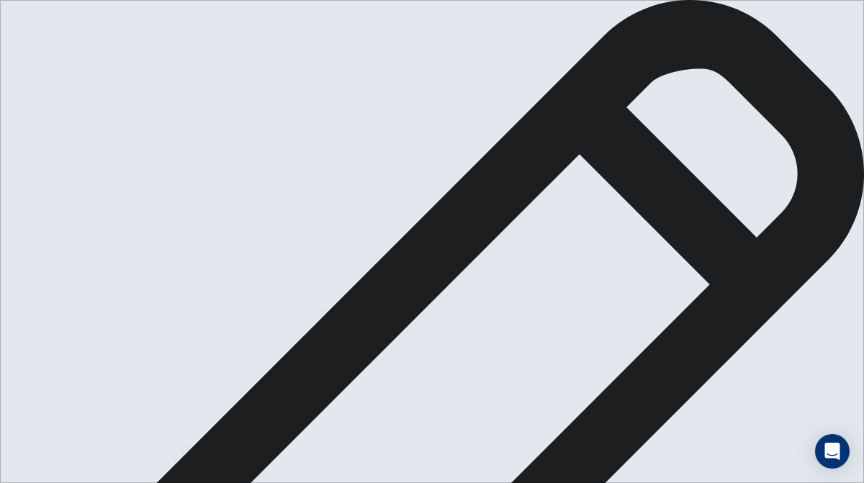
type textarea "i thank yes , it is very important , it is seem cloor and stayll and not expens…"
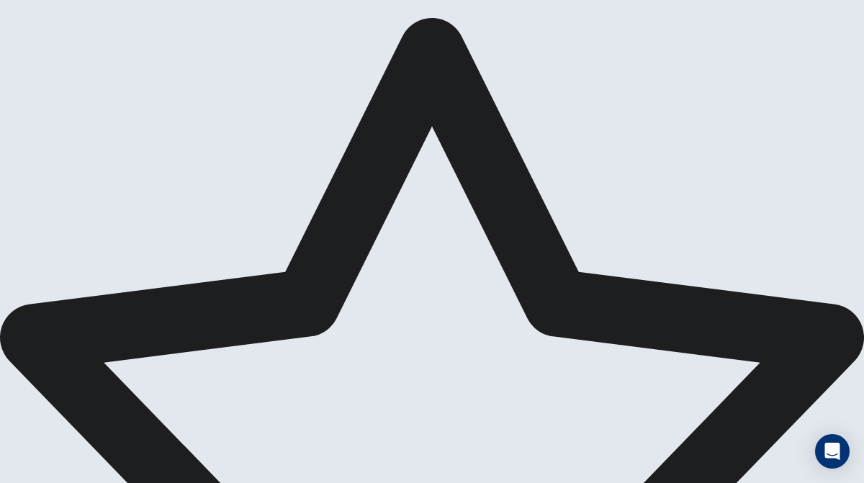
scroll to position [41, 0]
